Goal: Transaction & Acquisition: Download file/media

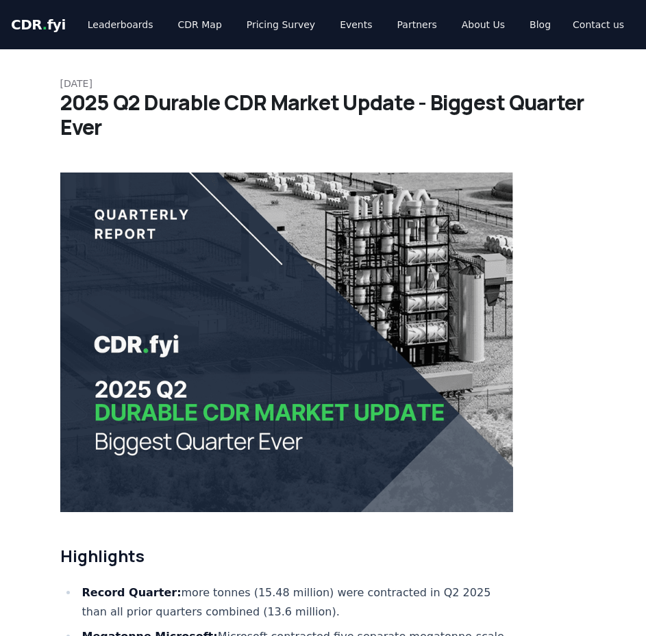
scroll to position [8079, 0]
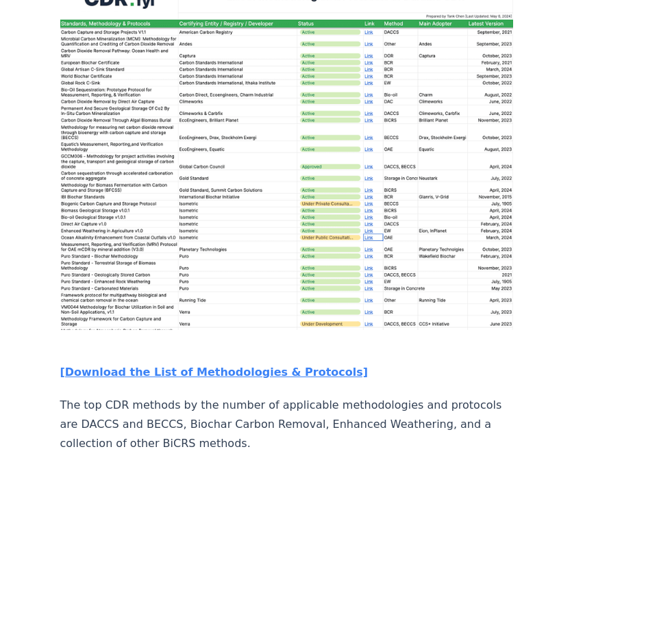
scroll to position [1985, 0]
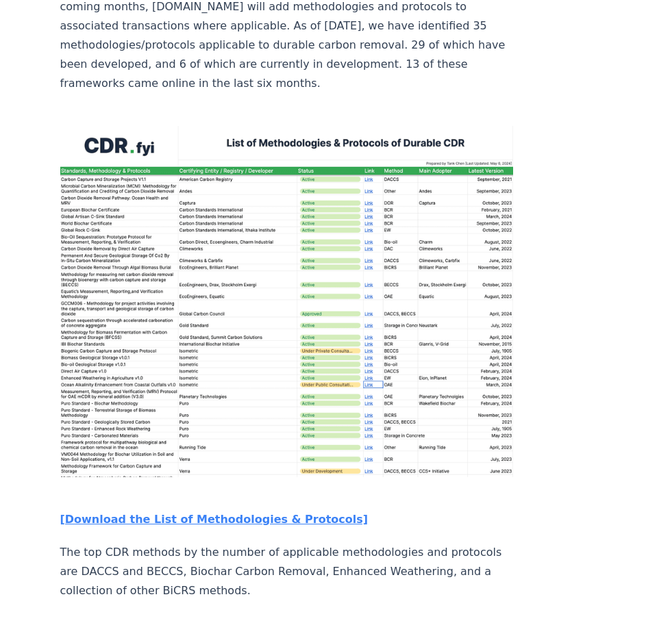
click at [270, 513] on strong "[Download the List of Methodologies & Protocols]" at bounding box center [214, 519] width 308 height 13
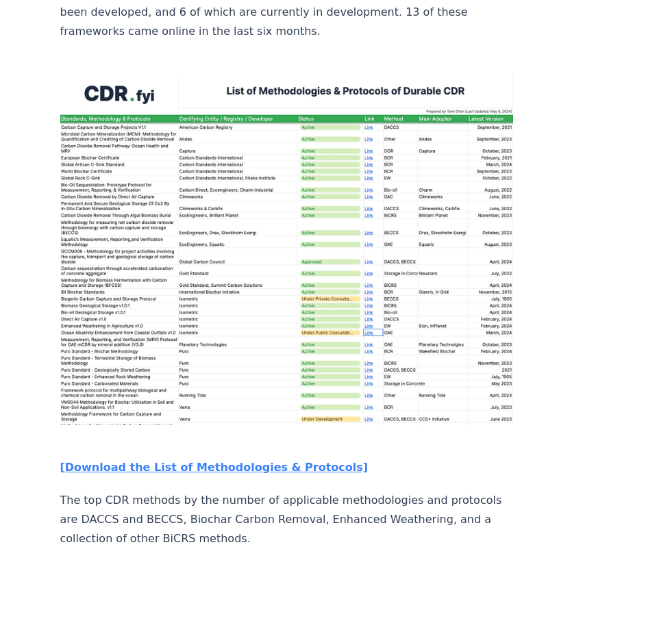
scroll to position [2054, 0]
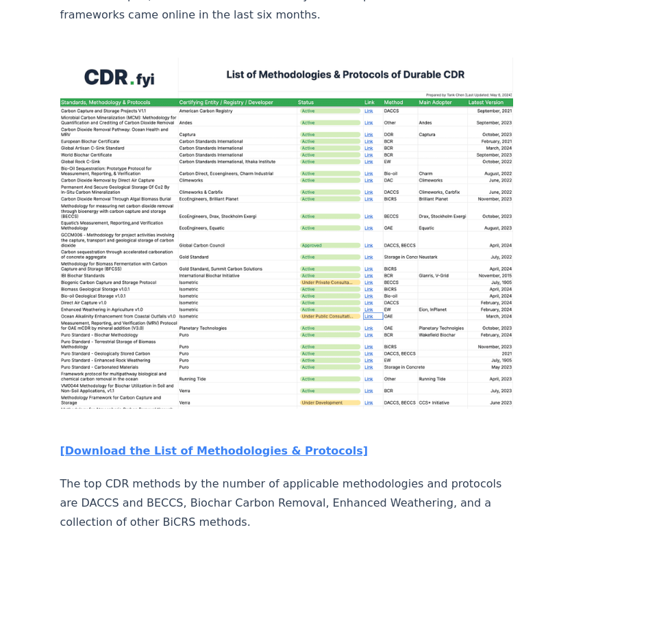
click at [259, 457] on strong "[Download the List of Methodologies & Protocols]" at bounding box center [214, 450] width 308 height 13
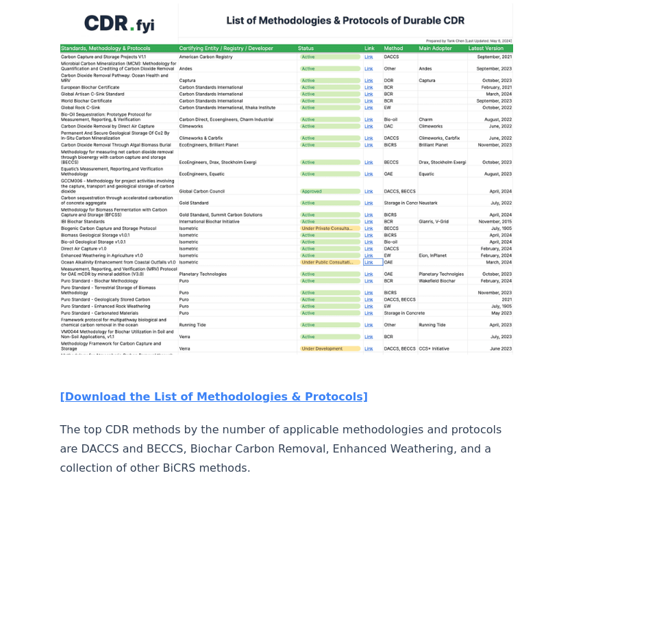
scroll to position [2122, 0]
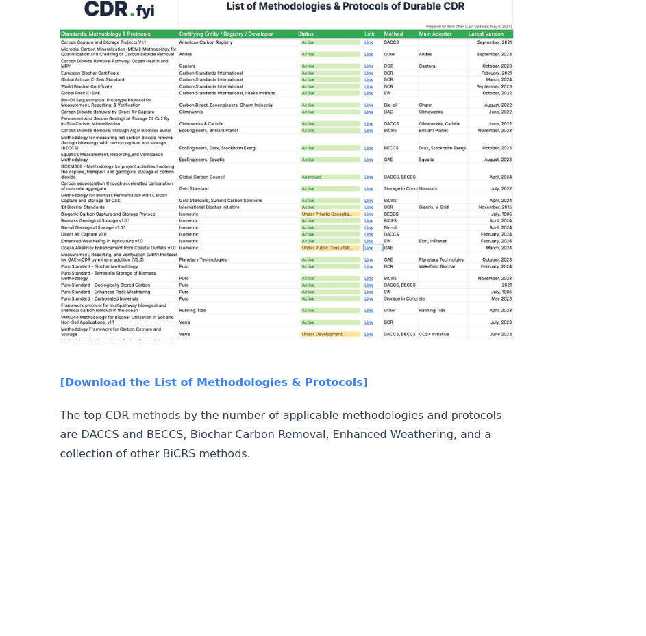
click at [509, 311] on article "[DATE] Standards, Methodologies, and Protocols of Durable Carbon Removal A post…" at bounding box center [323, 290] width 526 height 4727
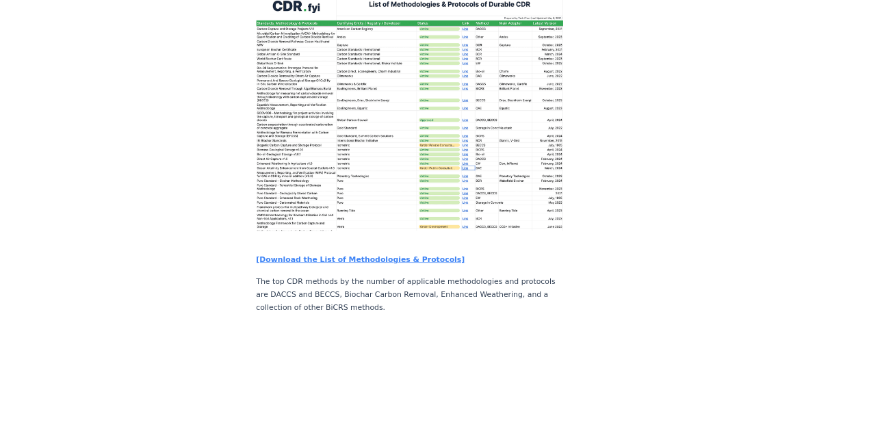
scroll to position [2054, 0]
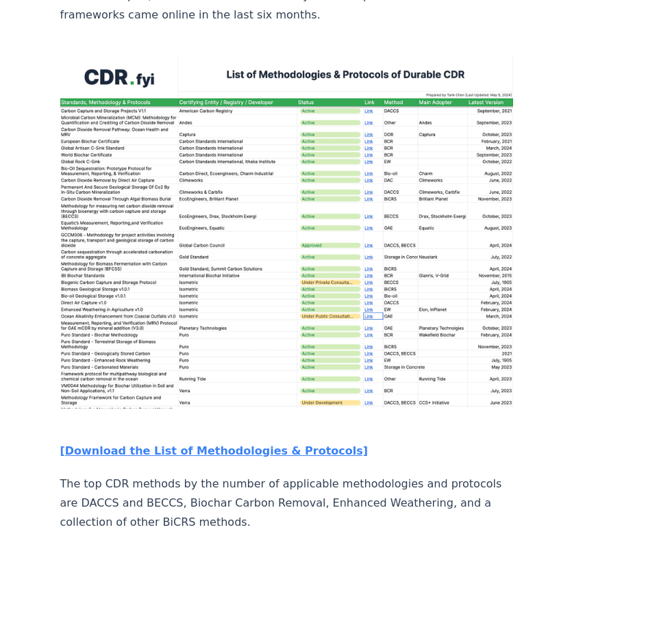
click at [509, 311] on article "May 07, 2024 Standards, Methodologies, and Protocols of Durable Carbon Removal …" at bounding box center [323, 359] width 526 height 4727
click at [173, 304] on img at bounding box center [286, 233] width 453 height 351
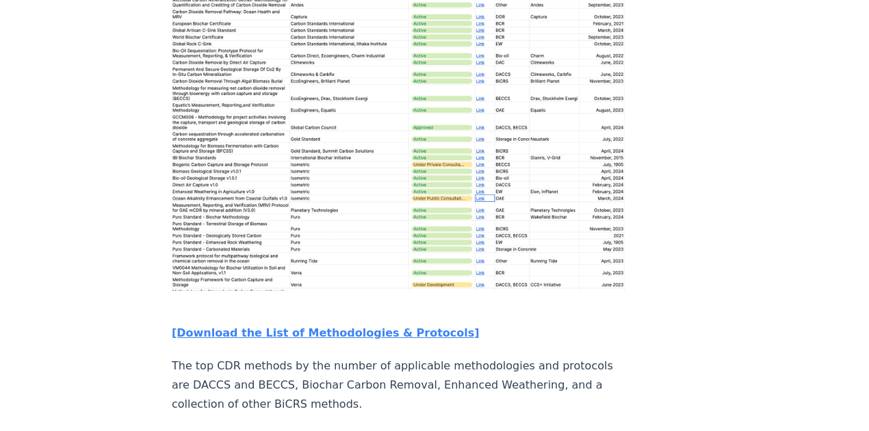
scroll to position [2191, 0]
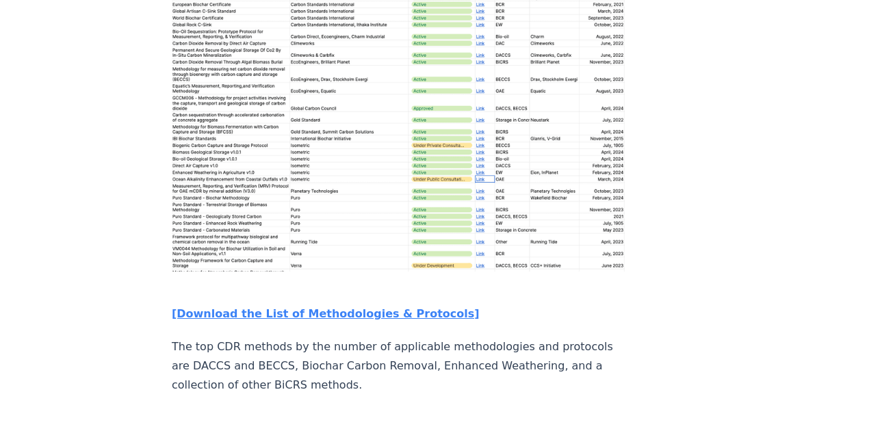
click at [392, 320] on strong "[Download the List of Methodologies & Protocols]" at bounding box center [326, 313] width 308 height 13
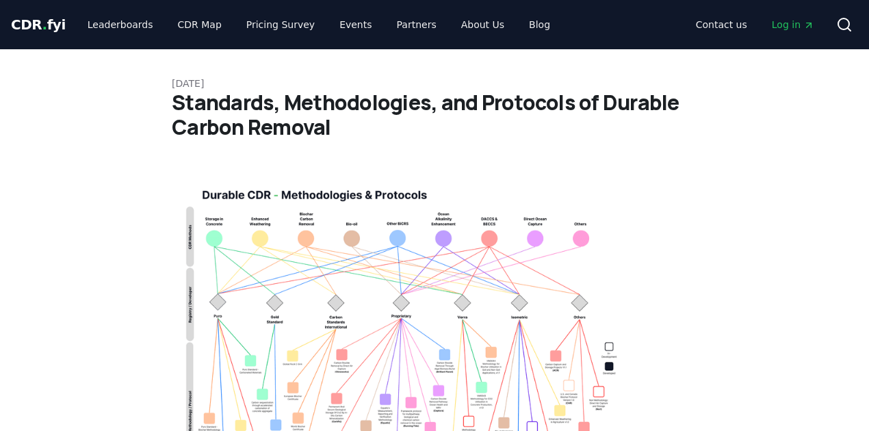
scroll to position [2191, 0]
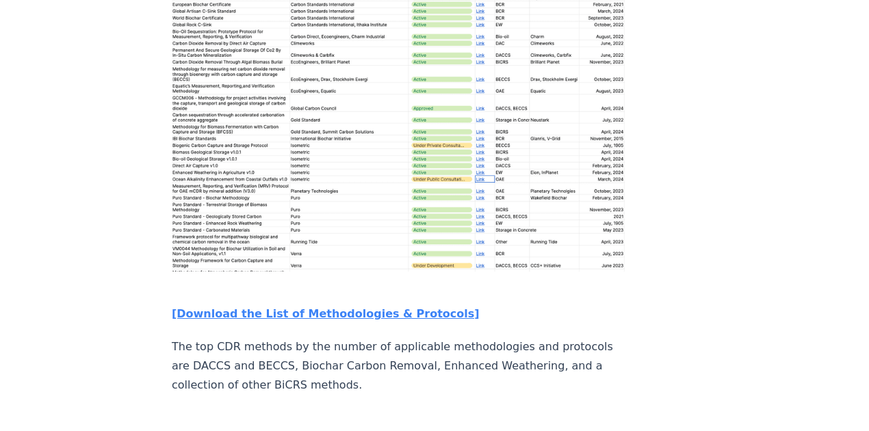
click at [613, 288] on article "[DATE] Standards, Methodologies, and Protocols of Durable Carbon Removal A post…" at bounding box center [435, 222] width 526 height 4726
